Goal: Transaction & Acquisition: Purchase product/service

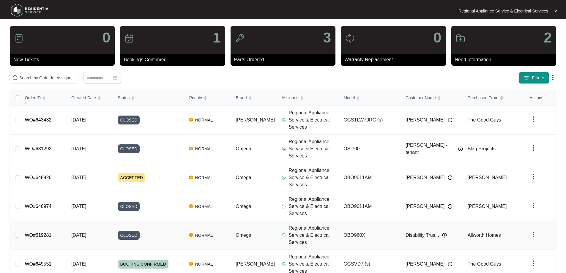
scroll to position [30, 0]
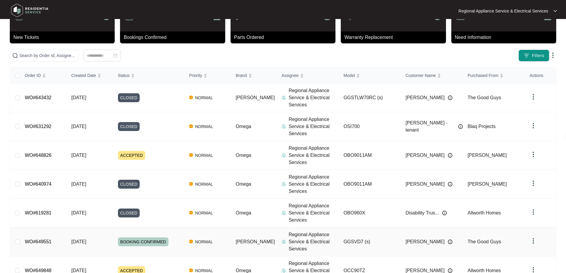
click at [39, 243] on link "WO#649551" at bounding box center [38, 241] width 27 height 5
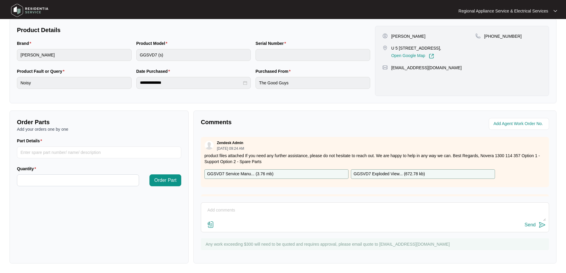
scroll to position [121, 0]
click at [387, 174] on p "GGSVD7 Exploded View... ( 672.78 kb )" at bounding box center [388, 174] width 71 height 7
click at [26, 155] on input "Part Details" at bounding box center [99, 152] width 164 height 12
paste input "SP11881"
type input "SP11881"
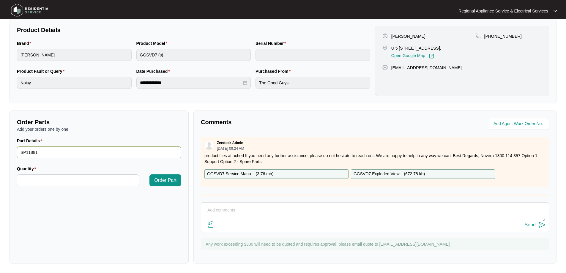
click at [149, 174] on button "Order Part" at bounding box center [165, 180] width 32 height 12
click at [26, 183] on input "Quantity" at bounding box center [77, 180] width 121 height 11
type input "*"
click at [163, 179] on span "Order Part" at bounding box center [165, 180] width 22 height 7
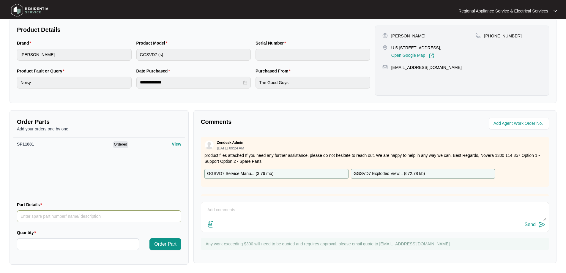
click at [24, 216] on input "Part Details" at bounding box center [99, 216] width 164 height 12
paste input "12938200000222"
type input "12938200000222"
click at [27, 243] on input "Quantity" at bounding box center [77, 243] width 121 height 11
type input "*"
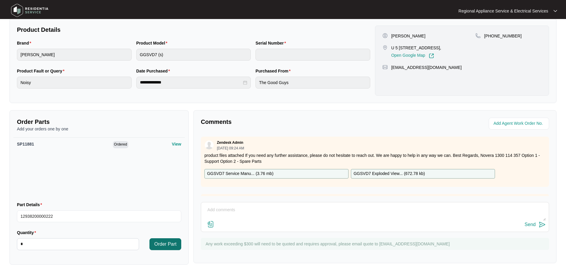
click at [165, 247] on span "Order Part" at bounding box center [165, 243] width 22 height 7
click at [32, 217] on input "Part Details" at bounding box center [99, 216] width 164 height 12
paste input "12938200000007"
type input "12938200000007"
click at [25, 244] on input "Quantity" at bounding box center [77, 243] width 121 height 11
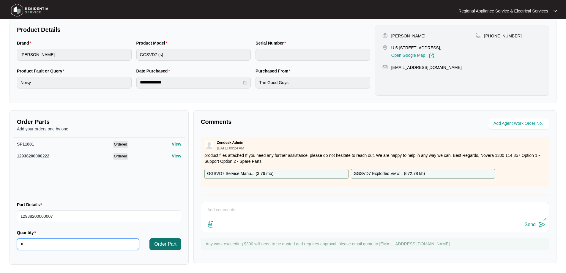
type input "*"
click at [163, 246] on span "Order Part" at bounding box center [165, 243] width 22 height 7
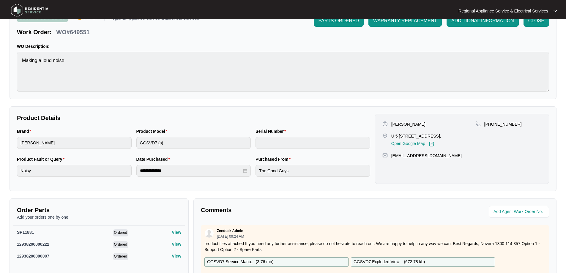
scroll to position [119, 0]
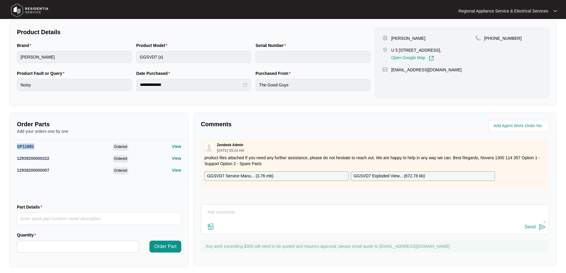
drag, startPoint x: 37, startPoint y: 146, endPoint x: 8, endPoint y: 148, distance: 29.5
click at [8, 148] on div "Order Parts Add your orders one by one SP11881 Ordered View 12938200000222 Orde…" at bounding box center [99, 190] width 184 height 154
copy span "SP11881"
drag, startPoint x: 51, startPoint y: 159, endPoint x: 13, endPoint y: 160, distance: 38.3
click at [13, 160] on div "Order Parts Add your orders one by one SP11881 Ordered View 12938200000222 Orde…" at bounding box center [98, 190] width 179 height 154
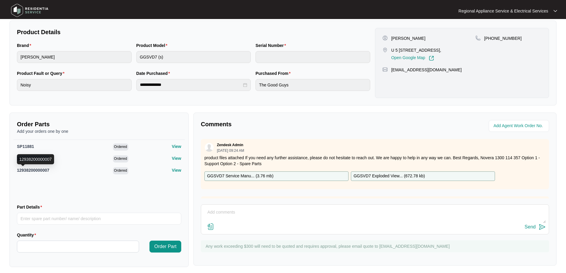
copy span "12938200000222"
drag, startPoint x: 51, startPoint y: 170, endPoint x: 14, endPoint y: 173, distance: 36.9
click at [14, 173] on div "SP11881 Ordered View 12938200000222 Ordered View 12938200000007 Ordered View" at bounding box center [98, 169] width 171 height 59
copy span "12938200000007"
